Goal: Go to known website: Access a specific website the user already knows

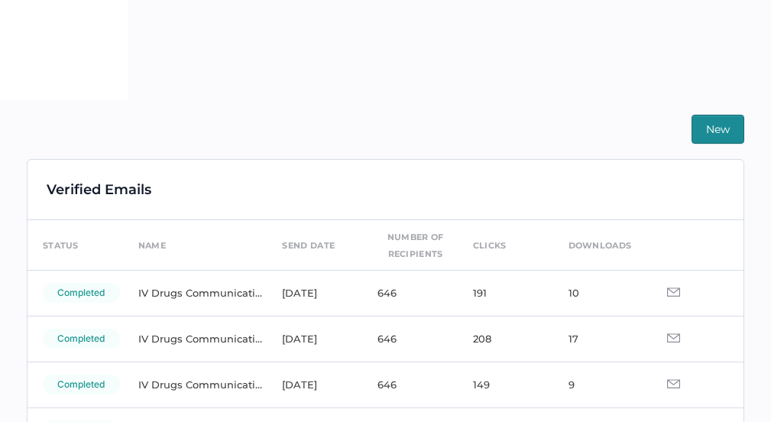
scroll to position [102, 0]
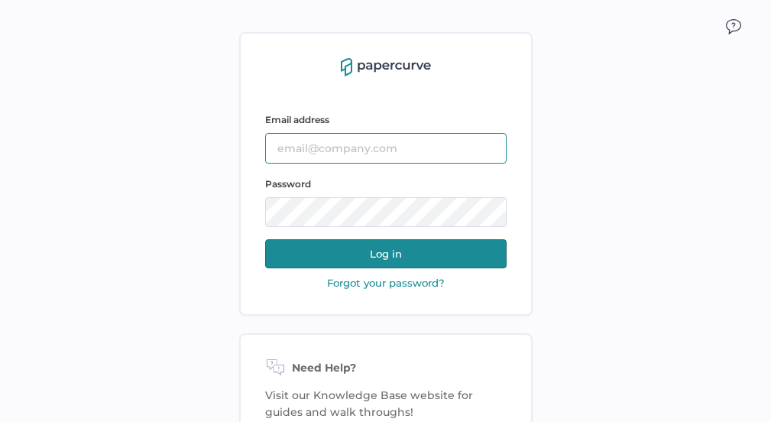
type input "[PERSON_NAME][EMAIL_ADDRESS][PERSON_NAME][DOMAIN_NAME]"
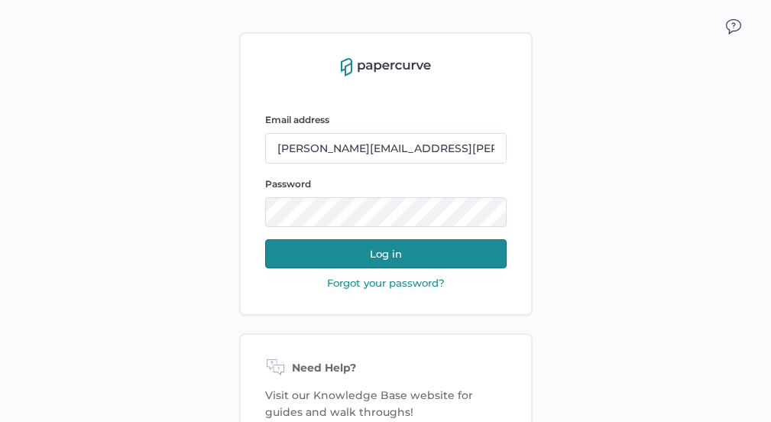
click at [385, 245] on button "Log in" at bounding box center [386, 253] width 242 height 29
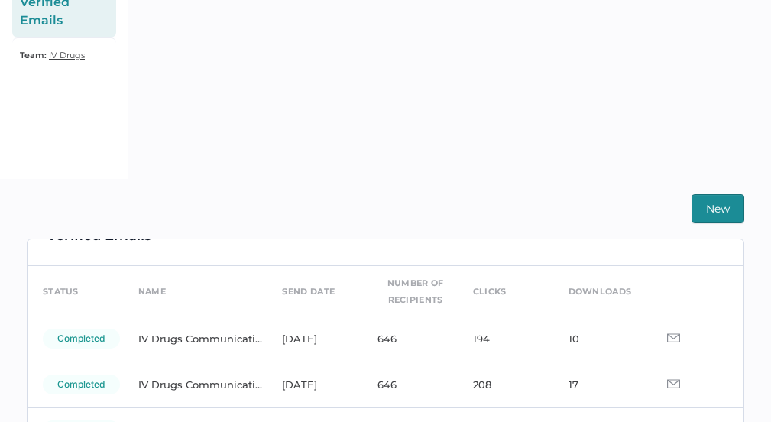
scroll to position [33, 0]
